Goal: Task Accomplishment & Management: Manage account settings

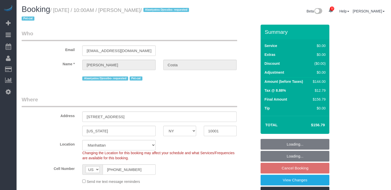
select select "NY"
select select "1"
select select "spot1"
select select "number:57"
select select "number:90"
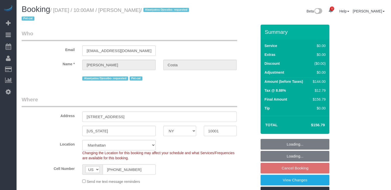
select select "number:14"
select select "number:5"
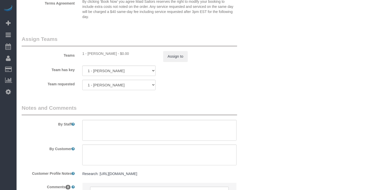
scroll to position [711, 0]
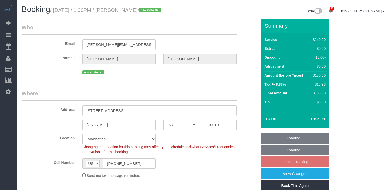
select select "NY"
select select "180"
select select "spot5"
select select "number:58"
select select "number:74"
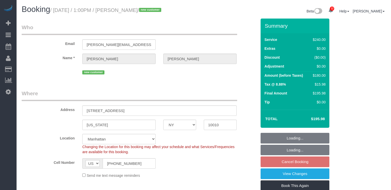
select select "number:15"
select select "number:5"
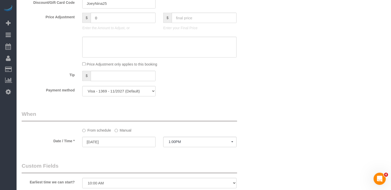
scroll to position [378, 0]
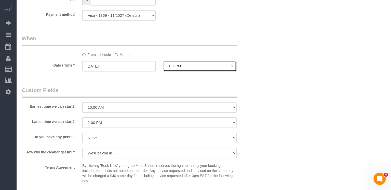
click at [182, 65] on span "1:00PM" at bounding box center [200, 66] width 63 height 4
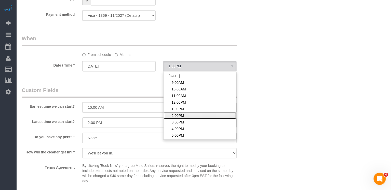
click at [179, 113] on span "2:00PM" at bounding box center [178, 115] width 12 height 5
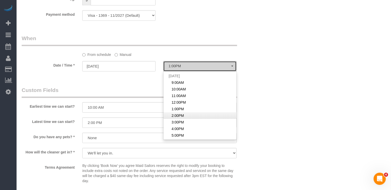
select select "spot6"
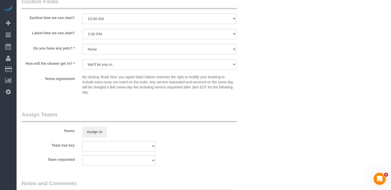
scroll to position [507, 0]
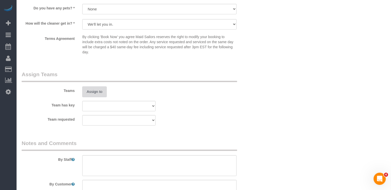
click at [100, 93] on button "Assign to" at bounding box center [94, 92] width 24 height 11
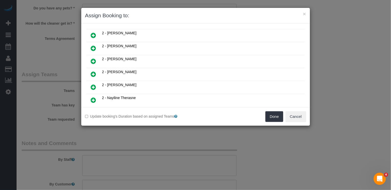
scroll to position [391, 0]
click at [92, 97] on icon at bounding box center [93, 100] width 5 height 6
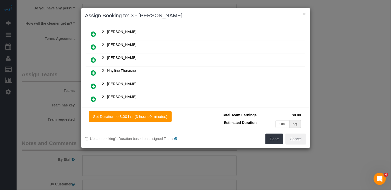
scroll to position [403, 0]
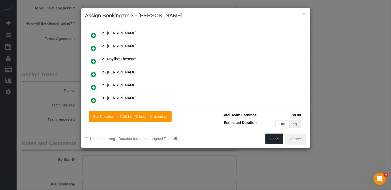
click at [277, 136] on button "Done" at bounding box center [274, 139] width 18 height 11
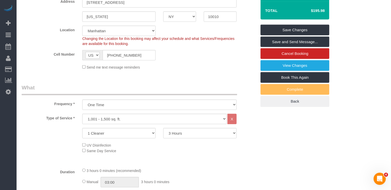
scroll to position [0, 0]
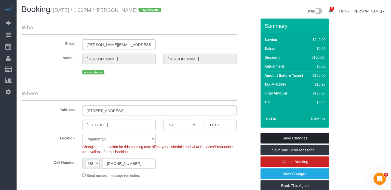
click at [278, 139] on link "Save Changes" at bounding box center [294, 138] width 69 height 11
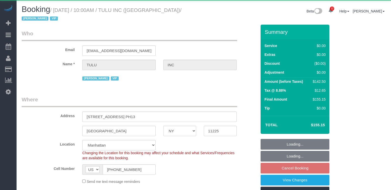
select select "NY"
select select "spot2"
select select "number:89"
select select "number:90"
select select "number:15"
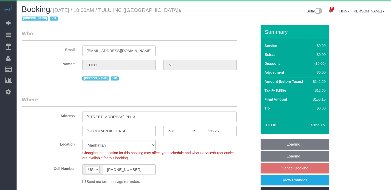
select select "number:5"
select select "object:1370"
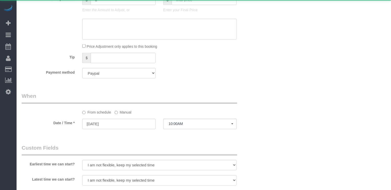
select select "3"
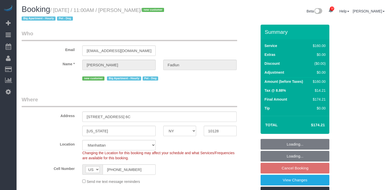
select select "NY"
select select "spot3"
select select "number:89"
select select "number:72"
select select "number:13"
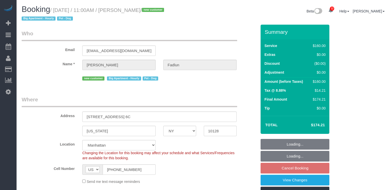
select select "number:5"
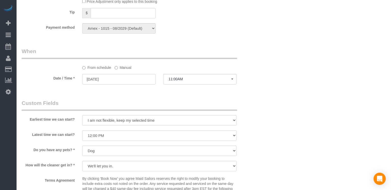
scroll to position [315, 0]
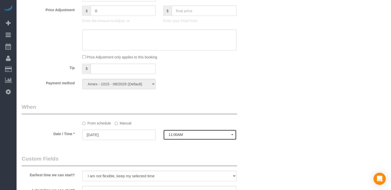
click at [175, 133] on span "11:00AM" at bounding box center [200, 135] width 63 height 4
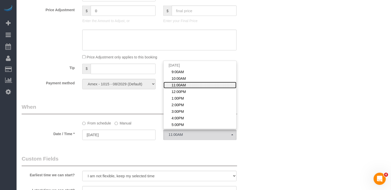
scroll to position [0, 0]
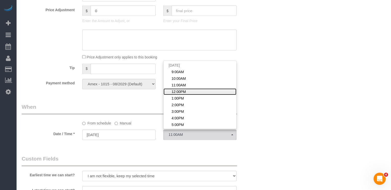
click at [180, 90] on span "12:00PM" at bounding box center [179, 92] width 14 height 5
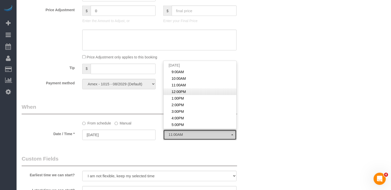
select select "spot4"
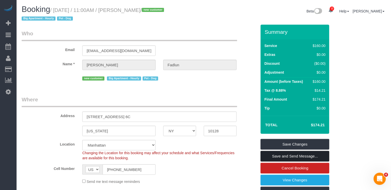
click at [284, 157] on link "Save and Send Message..." at bounding box center [294, 156] width 69 height 11
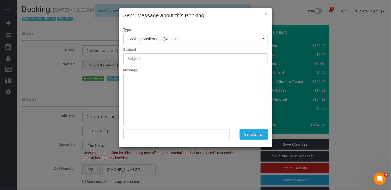
type input "Cleaning Confirmed for 08/21/2025 at 12:00pm"
type input ""Leora Fadlun" <laggard_jeweler.0w@icloud.com>"
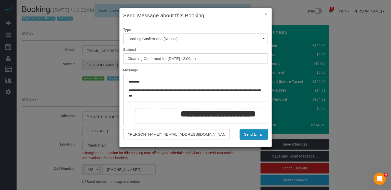
click at [247, 135] on button "Send Email" at bounding box center [254, 134] width 28 height 11
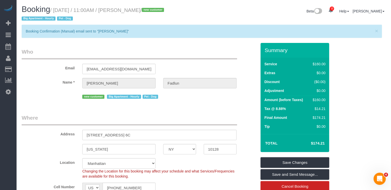
drag, startPoint x: 155, startPoint y: 10, endPoint x: 125, endPoint y: 10, distance: 29.8
click at [125, 10] on small "/ August 21, 2025 / 11:00AM / Leora Fadlun / new customer Big Apartment - Hourl…" at bounding box center [94, 14] width 144 height 14
copy small "Leora Fadlun"
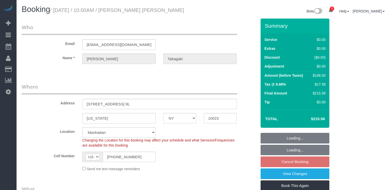
select select "NY"
select select "2"
select select "spot1"
select select "number:58"
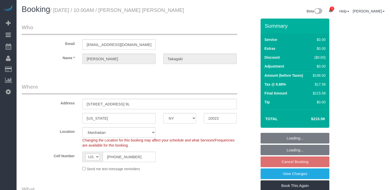
select select "number:73"
select select "number:15"
select select "number:6"
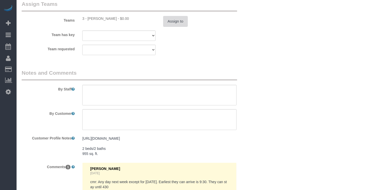
click at [178, 19] on button "Assign to" at bounding box center [175, 21] width 24 height 11
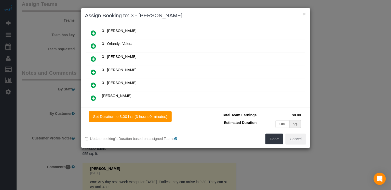
scroll to position [404, 0]
click at [121, 116] on h4 "Unavailable (46)" at bounding box center [195, 118] width 213 height 4
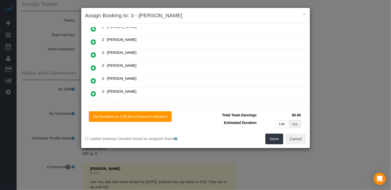
scroll to position [257, 0]
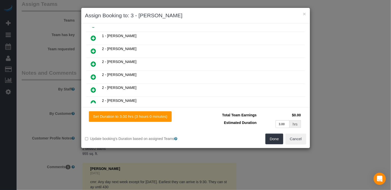
click at [88, 71] on td at bounding box center [93, 77] width 15 height 13
click at [91, 74] on icon at bounding box center [93, 77] width 5 height 6
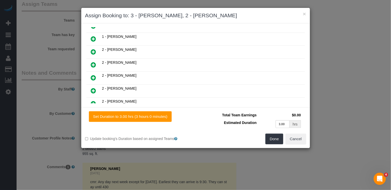
scroll to position [0, 0]
copy h3 "[PERSON_NAME]"
drag, startPoint x: 246, startPoint y: 15, endPoint x: 195, endPoint y: 15, distance: 50.1
click at [195, 15] on h3 "Assign Booking to: 3 - [PERSON_NAME], 2 - [PERSON_NAME]" at bounding box center [195, 16] width 221 height 8
click at [273, 138] on button "Done" at bounding box center [274, 139] width 18 height 11
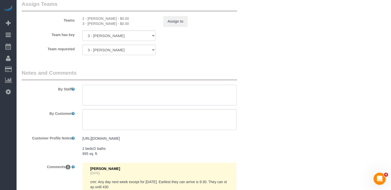
click at [98, 93] on textarea at bounding box center [159, 95] width 154 height 21
paste textarea "[PERSON_NAME]"
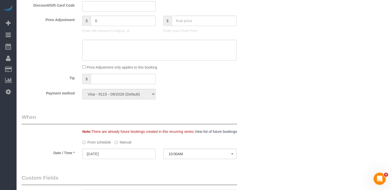
scroll to position [123, 0]
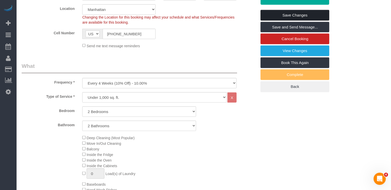
type textarea "Trainer- [PERSON_NAME]- do not enter without your trainer"
click at [299, 12] on link "Save Changes" at bounding box center [294, 15] width 69 height 11
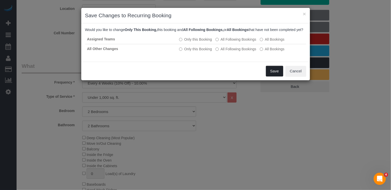
click at [271, 76] on button "Save" at bounding box center [274, 71] width 17 height 11
